Goal: Task Accomplishment & Management: Complete application form

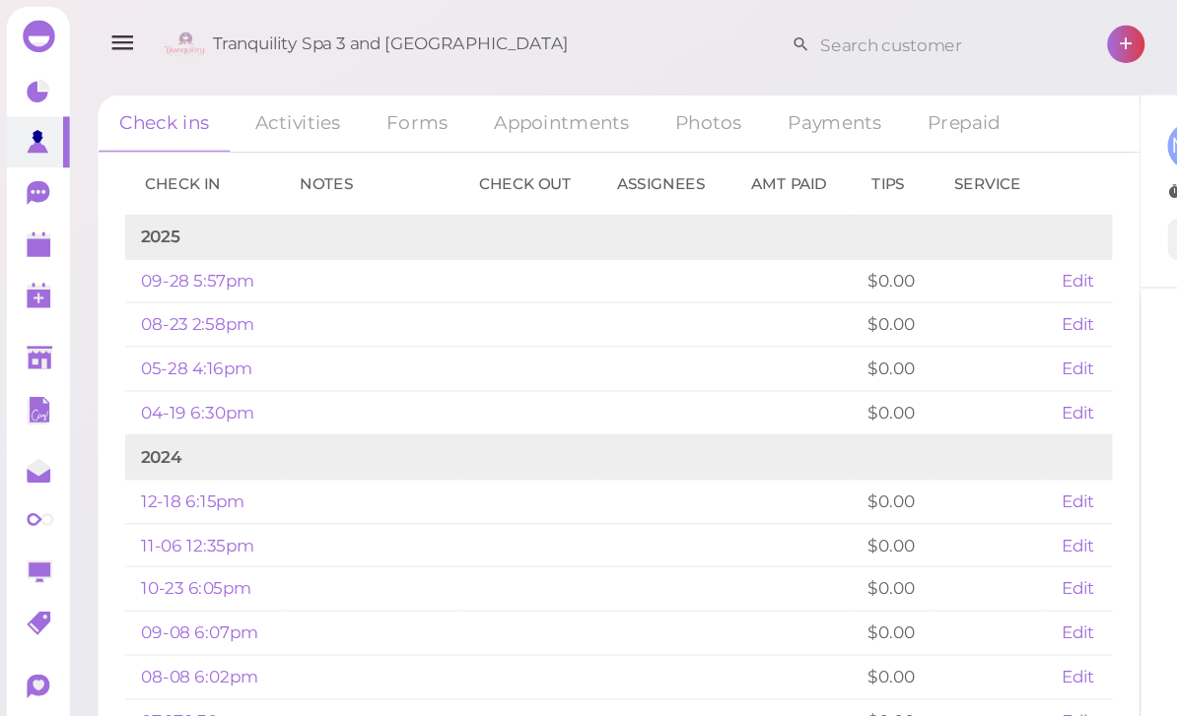
click at [32, 180] on polygon at bounding box center [29, 182] width 18 height 14
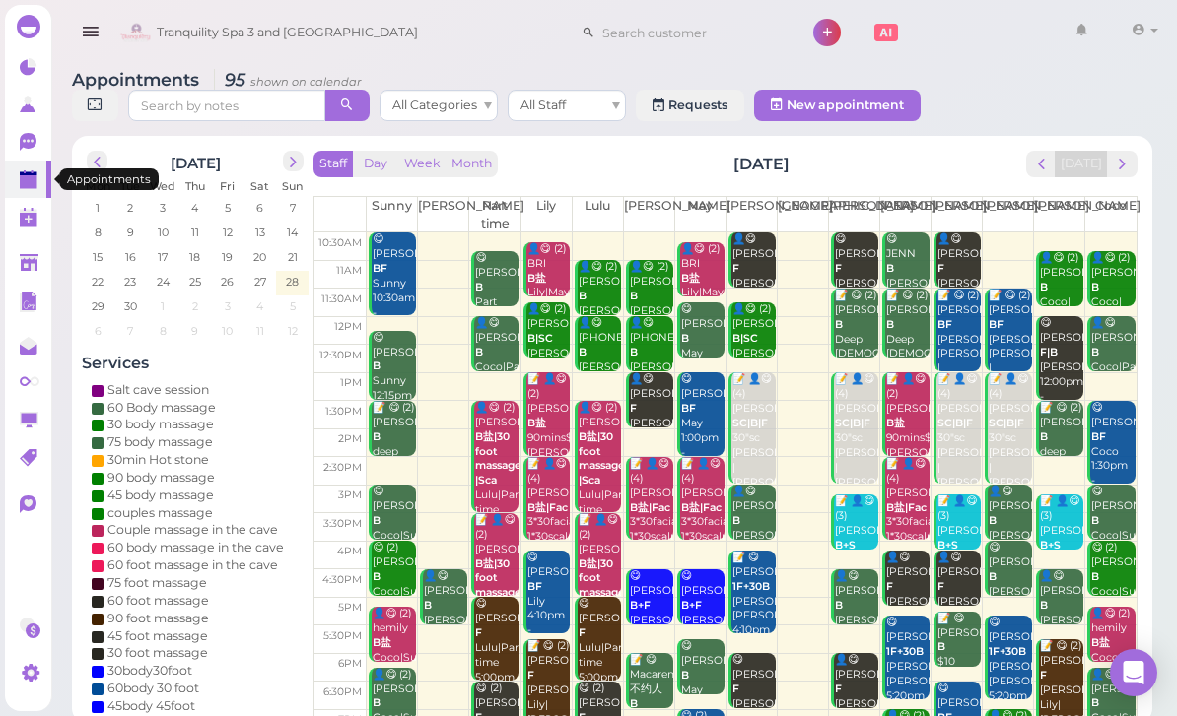
click at [1112, 173] on button "next" at bounding box center [1122, 164] width 31 height 27
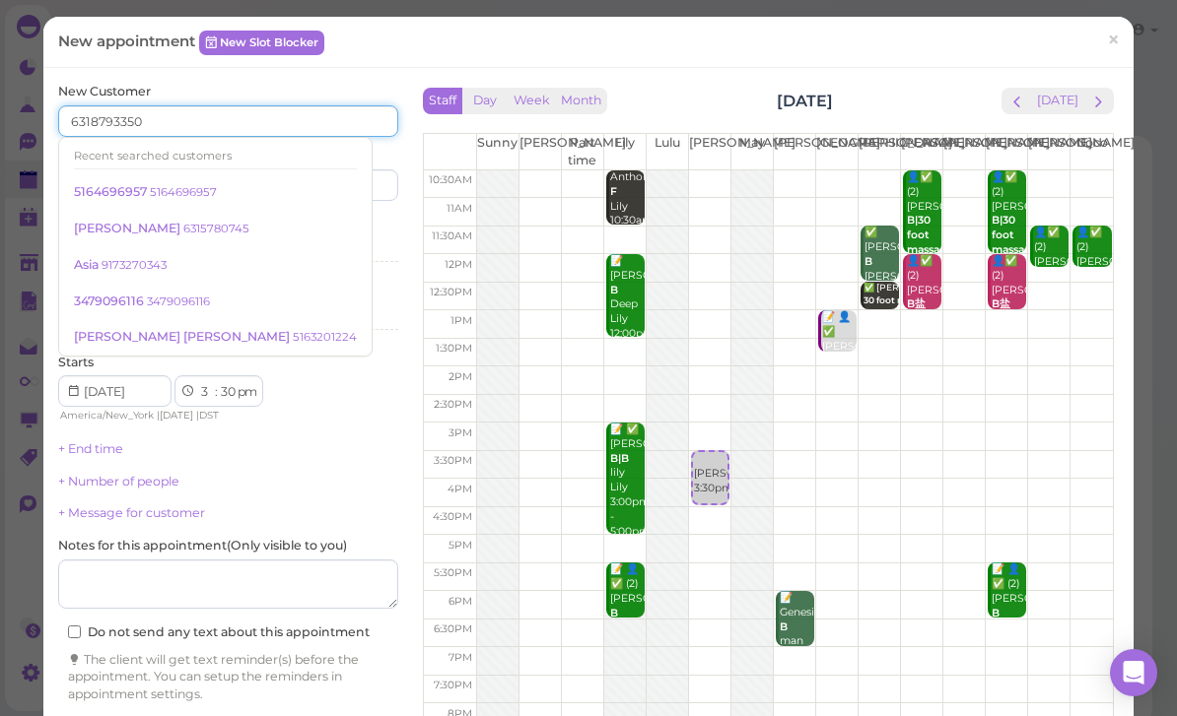
type input "6318793350"
click at [345, 196] on input at bounding box center [317, 185] width 164 height 32
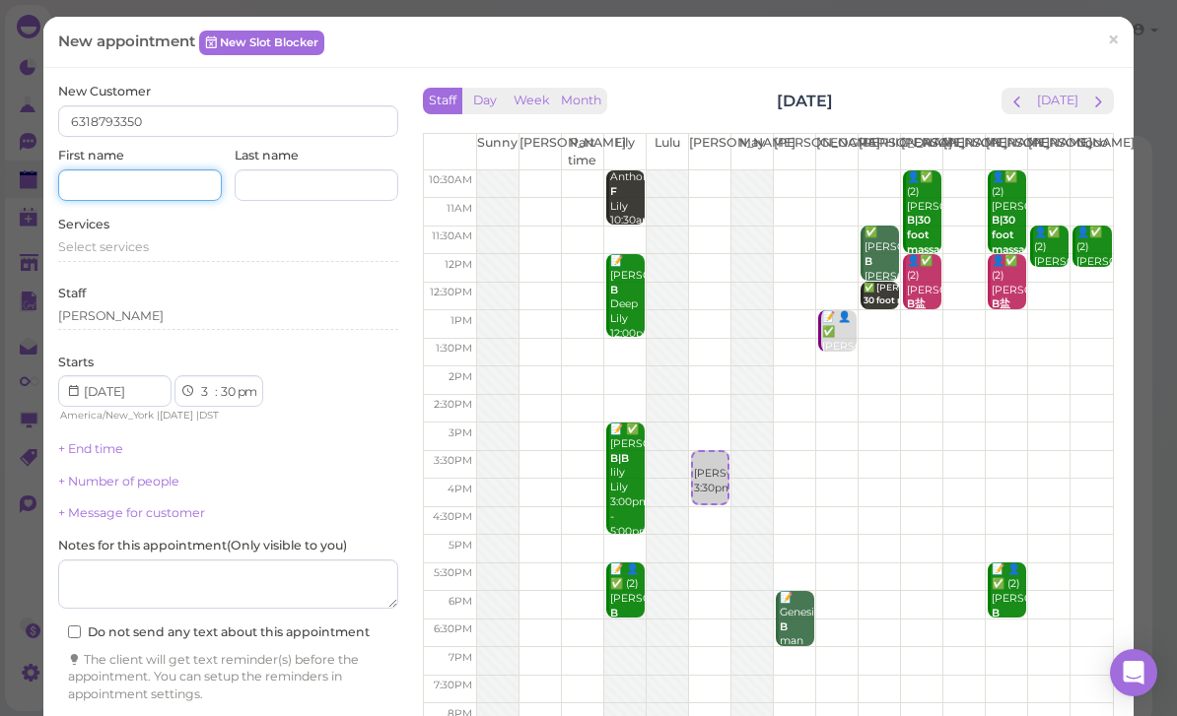
click at [153, 185] on input at bounding box center [140, 185] width 164 height 32
type input "[PERSON_NAME]"
click at [319, 194] on input at bounding box center [317, 185] width 164 height 32
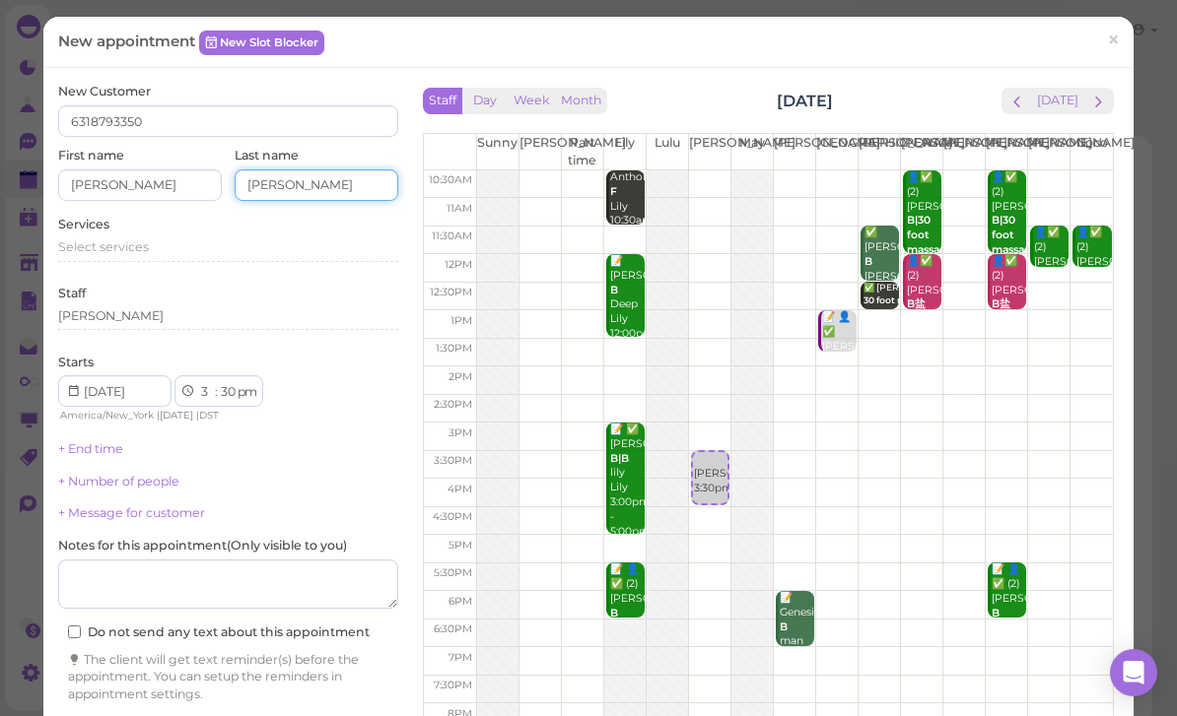
type input "[PERSON_NAME]"
click at [158, 250] on div "Select services" at bounding box center [228, 247] width 340 height 18
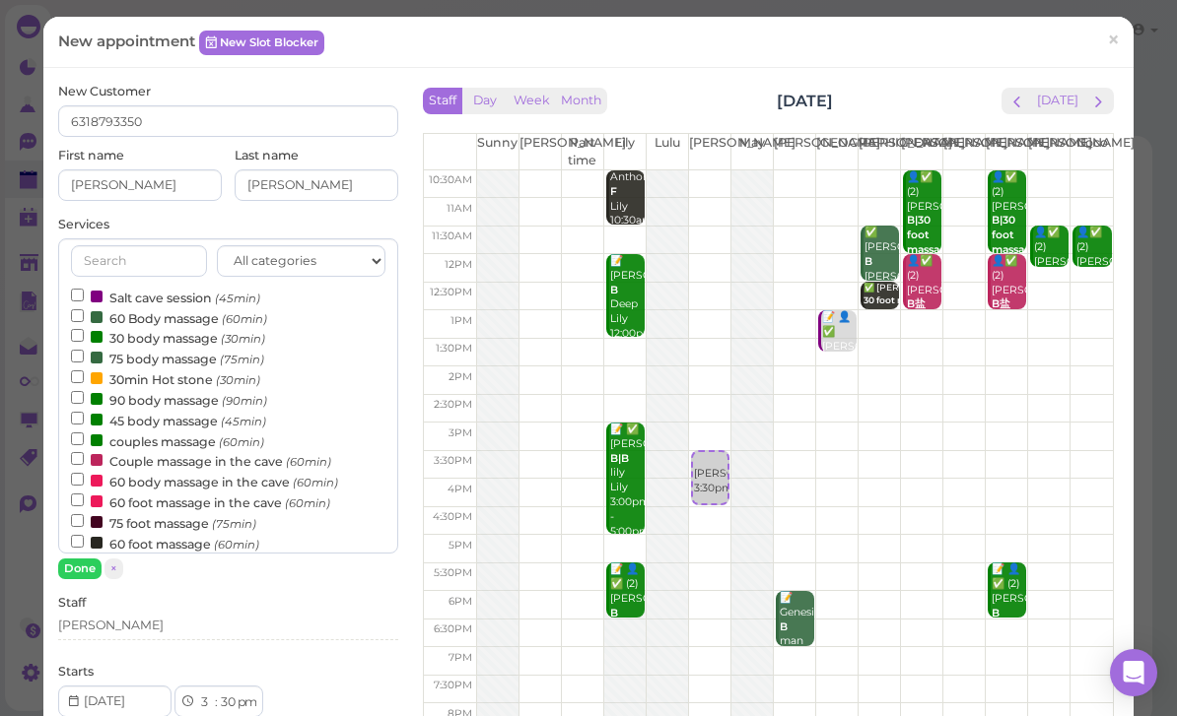
click at [157, 245] on input "text" at bounding box center [138, 261] width 135 height 32
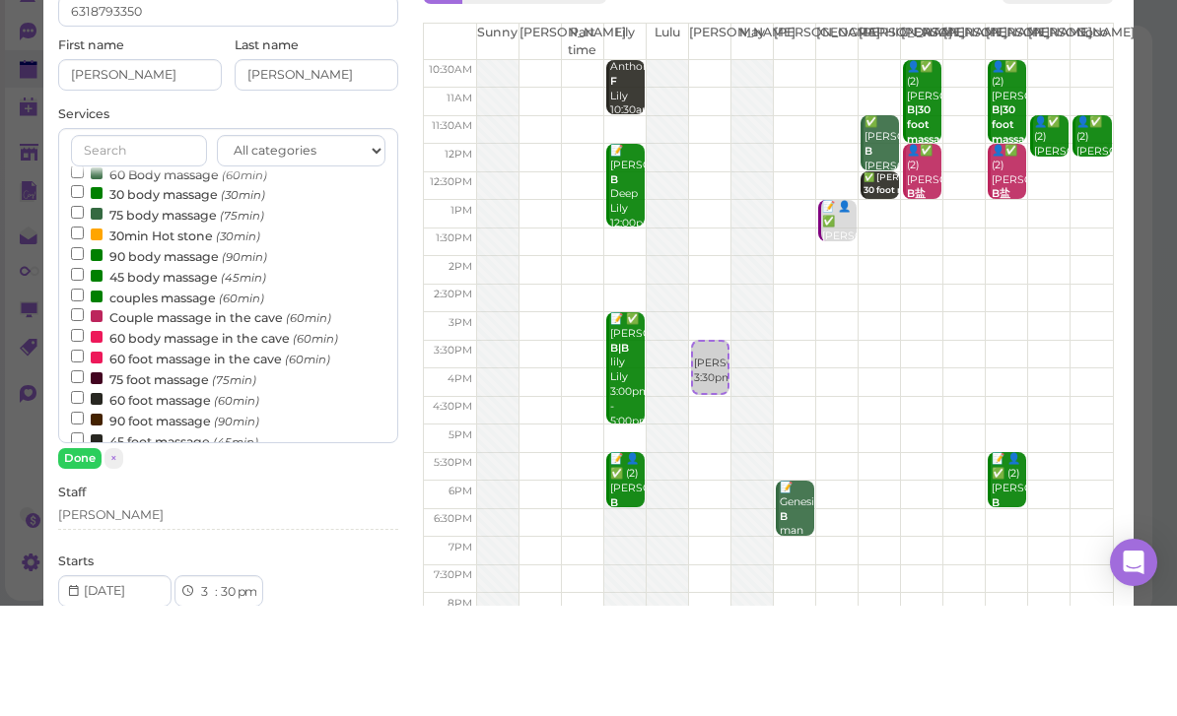
scroll to position [100, 0]
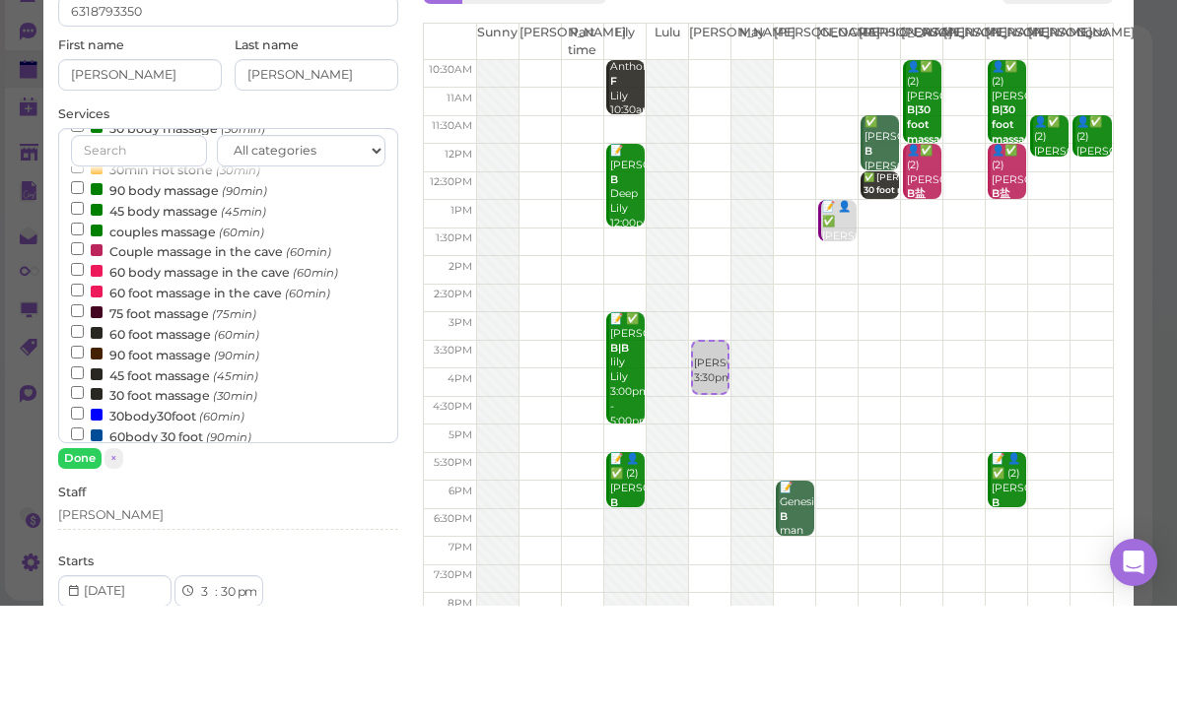
click at [200, 372] on label "60 body massage in the cave (60min)" at bounding box center [204, 382] width 267 height 21
click at [84, 373] on input "60 body massage in the cave (60min)" at bounding box center [77, 379] width 13 height 13
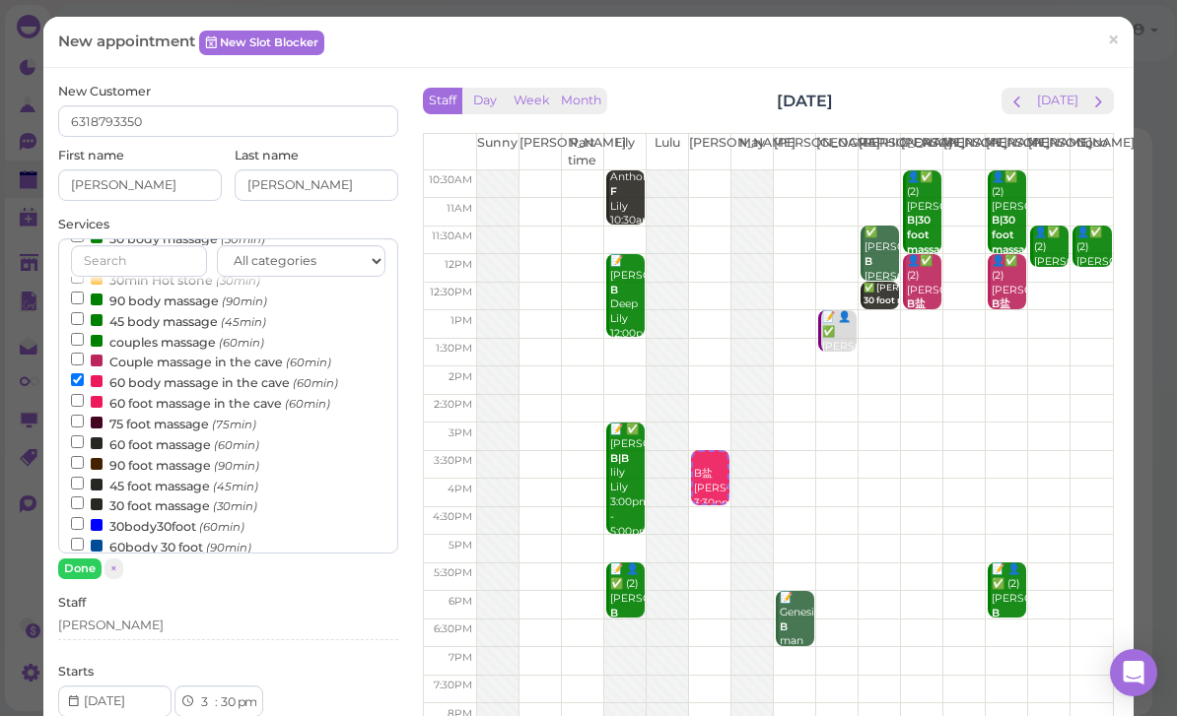
click at [84, 566] on button "Done" at bounding box center [79, 569] width 43 height 21
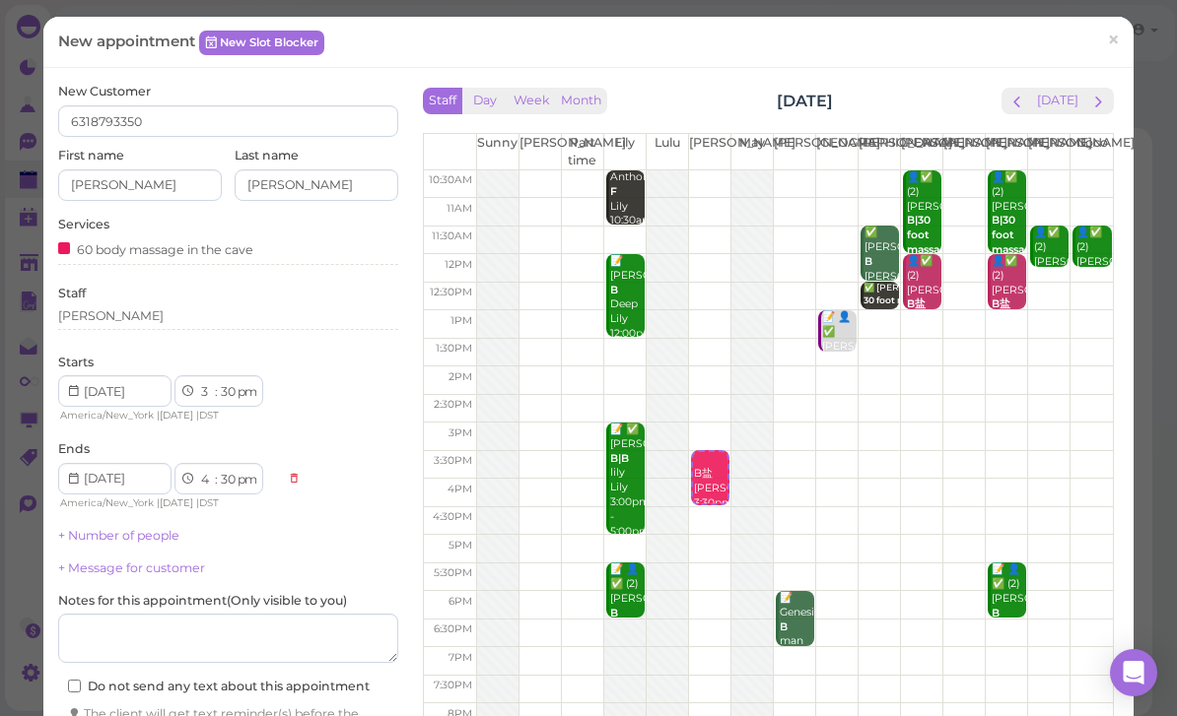
click at [151, 537] on link "+ Number of people" at bounding box center [118, 535] width 121 height 15
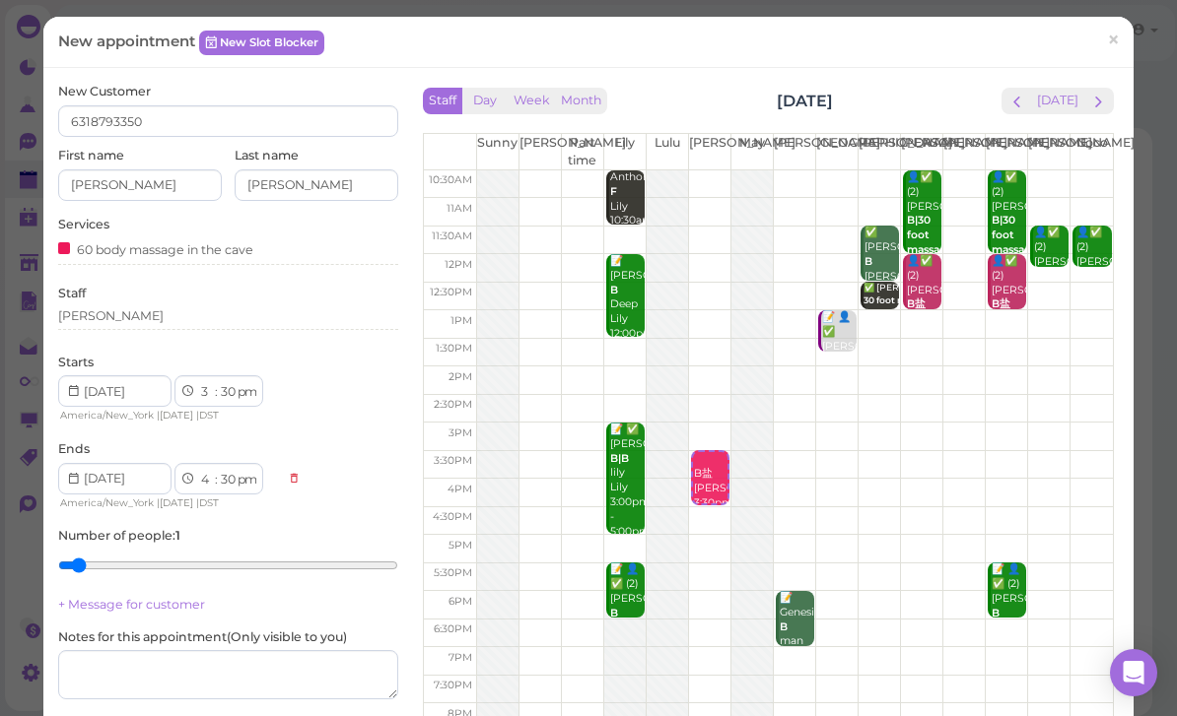
click at [225, 396] on select "00 05 10 15 20 25 30 35 40 45 50 55" at bounding box center [228, 392] width 20 height 21
select select "45"
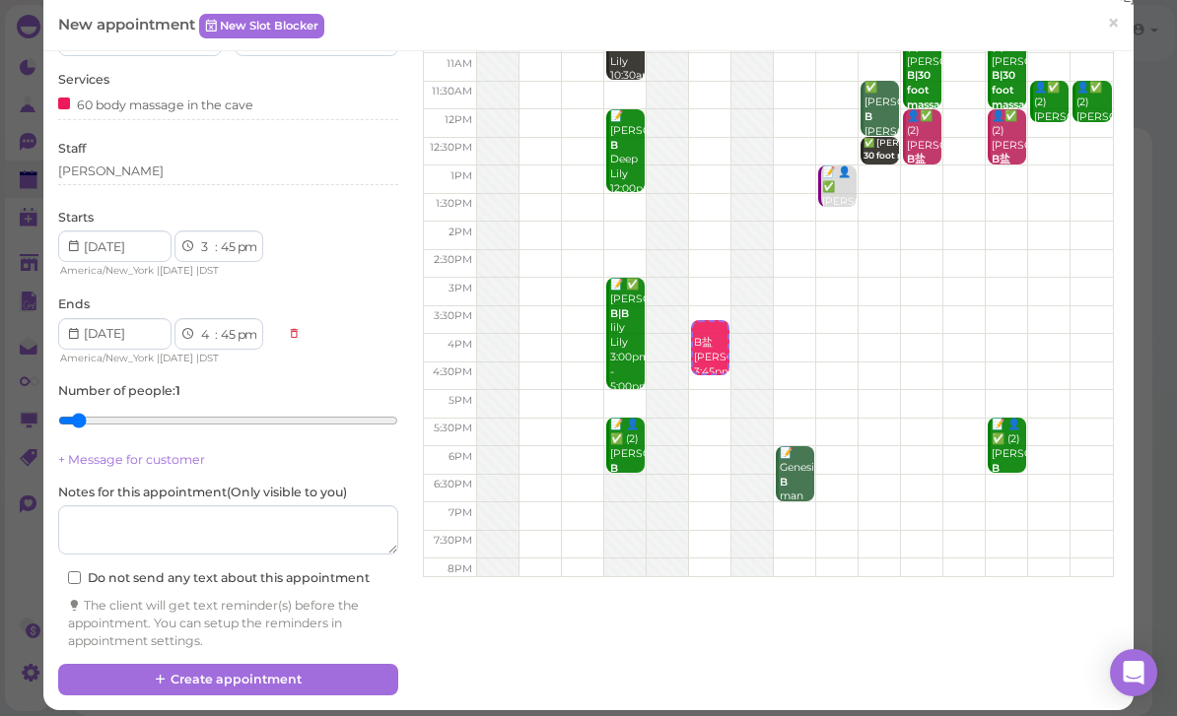
scroll to position [144, 0]
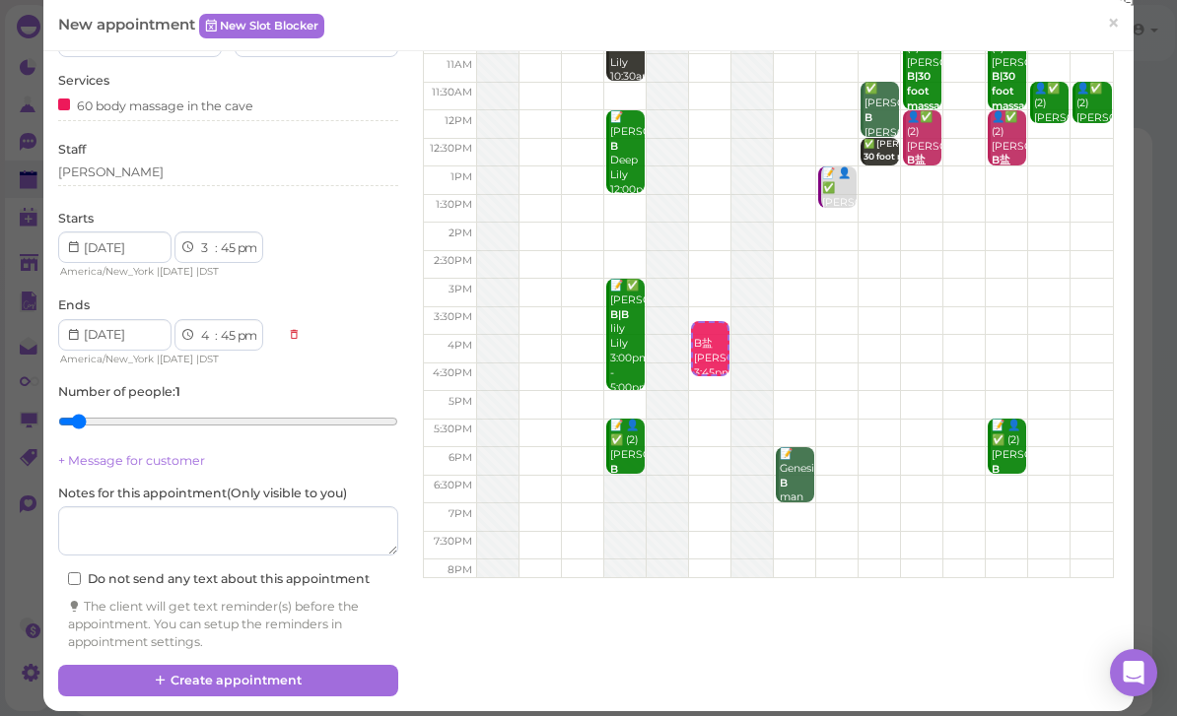
click at [297, 674] on button "Create appointment" at bounding box center [228, 681] width 340 height 32
